Goal: Information Seeking & Learning: Learn about a topic

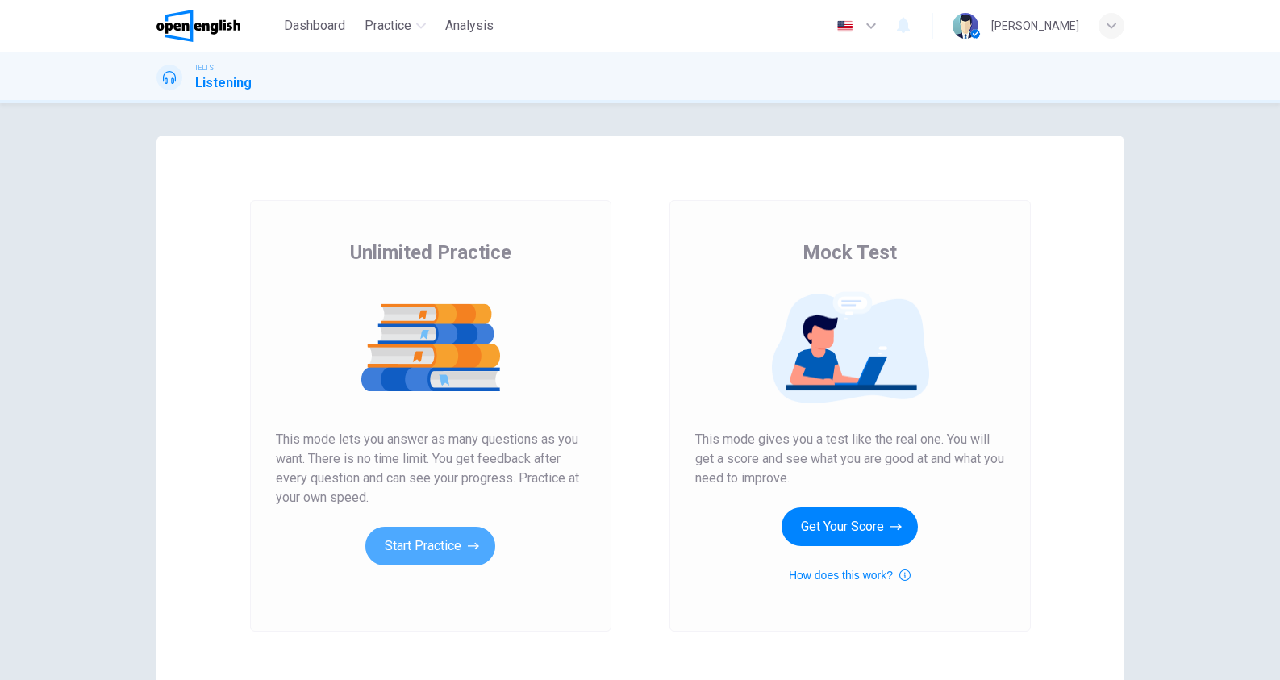
click at [474, 551] on icon "button" at bounding box center [473, 546] width 11 height 16
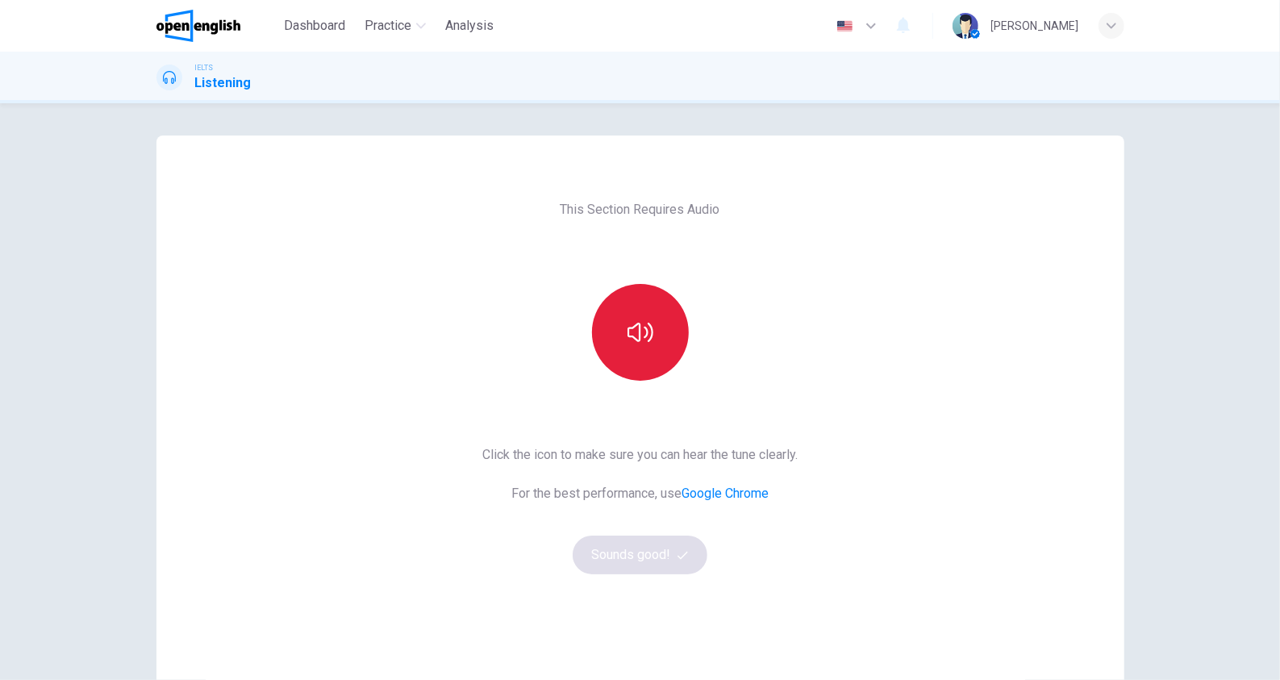
click at [619, 331] on button "button" at bounding box center [640, 332] width 97 height 97
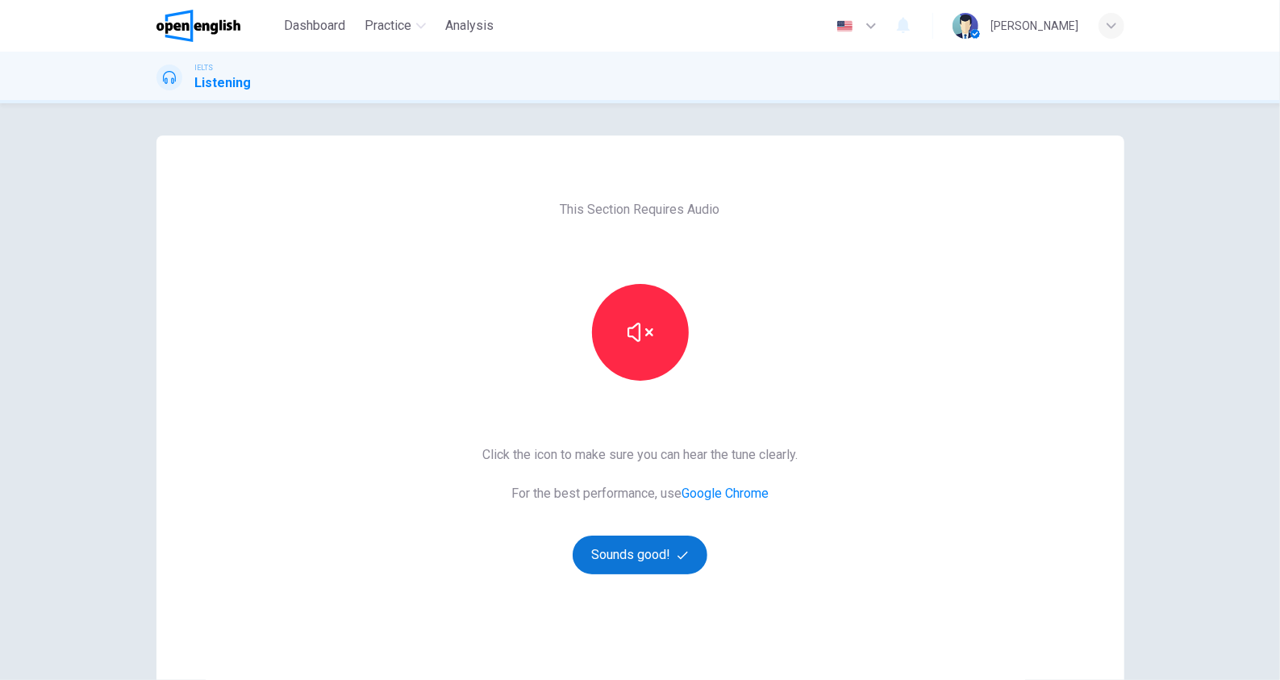
click at [669, 557] on button "Sounds good!" at bounding box center [640, 554] width 135 height 39
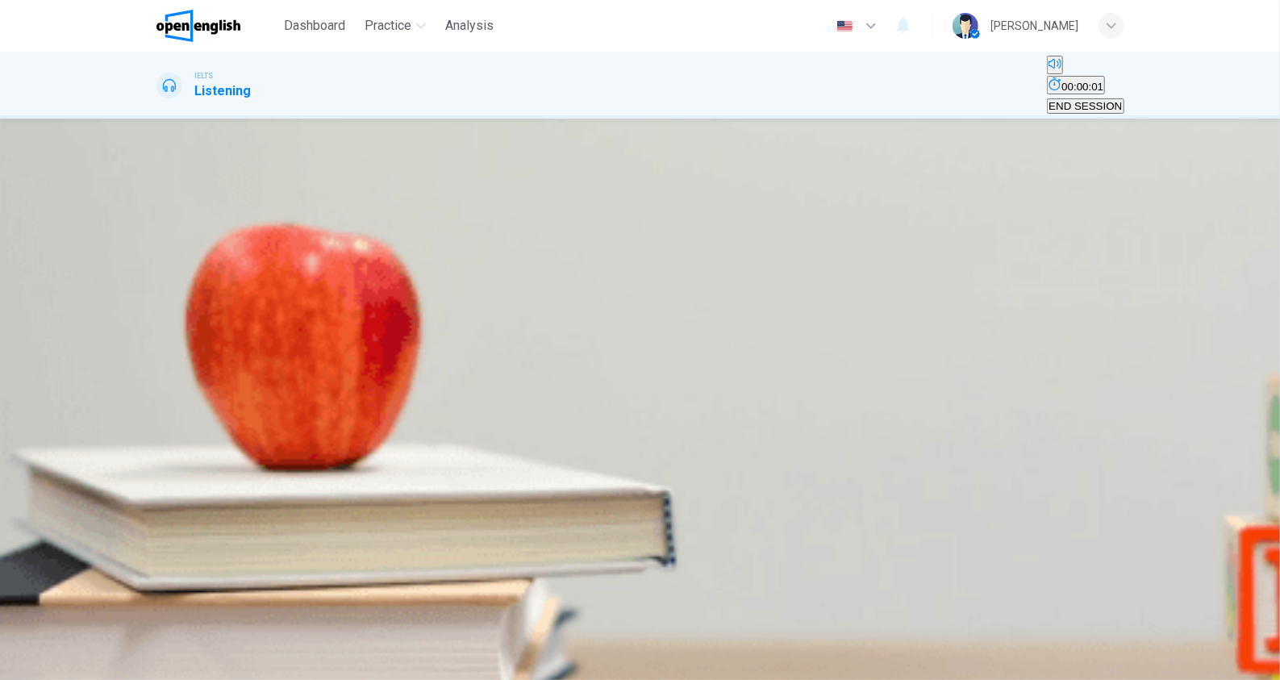
scroll to position [73, 0]
click at [158, 310] on icon "button" at bounding box center [158, 310] width 0 height 0
click at [519, 275] on button "B To bring more tourists to the town." at bounding box center [436, 261] width 165 height 27
click at [90, 663] on button "SUBMIT" at bounding box center [63, 670] width 53 height 15
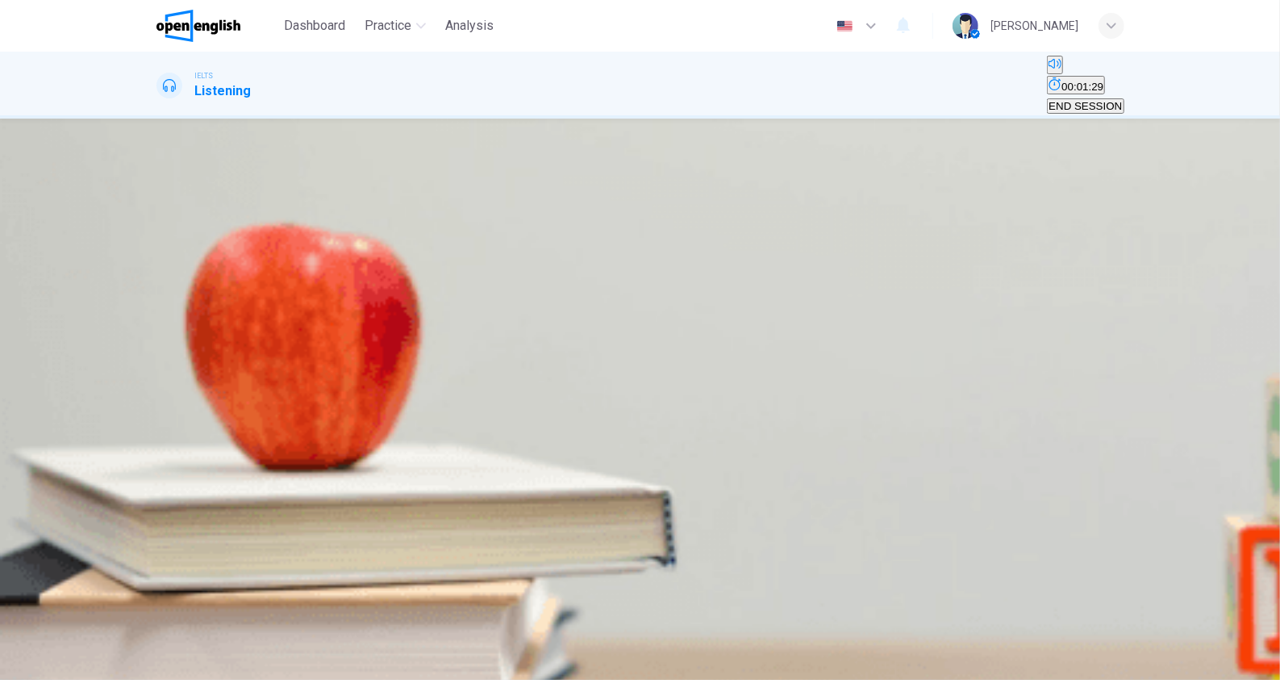
type input "**"
click at [1062, 100] on span "END SESSION" at bounding box center [1084, 106] width 73 height 12
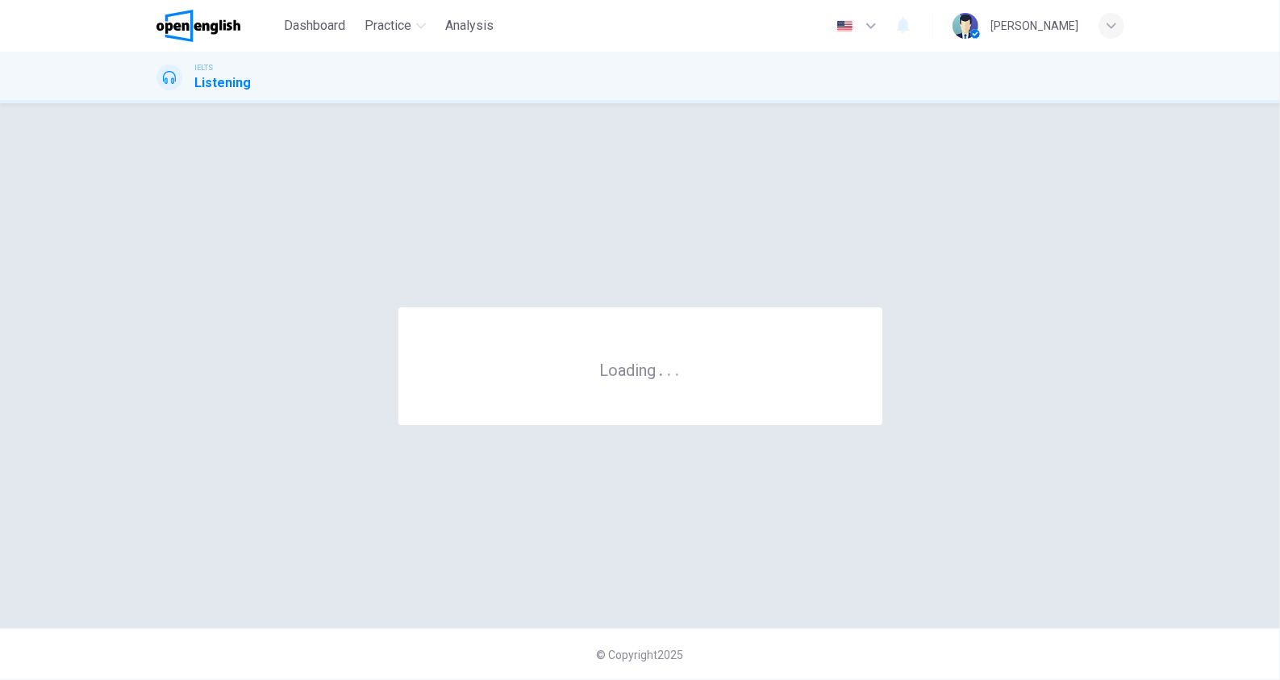
scroll to position [0, 0]
